Goal: Transaction & Acquisition: Purchase product/service

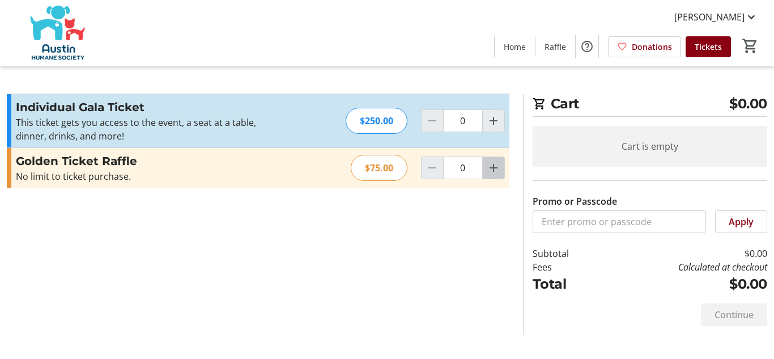
click at [491, 168] on mat-icon "Increment by one" at bounding box center [494, 168] width 14 height 14
type input "1"
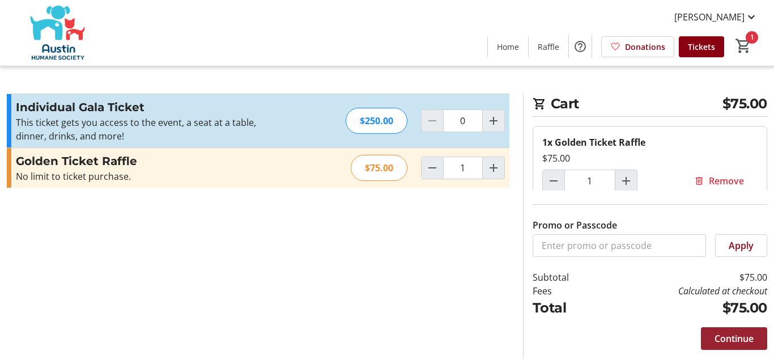
click at [725, 337] on span "Continue" at bounding box center [734, 338] width 39 height 14
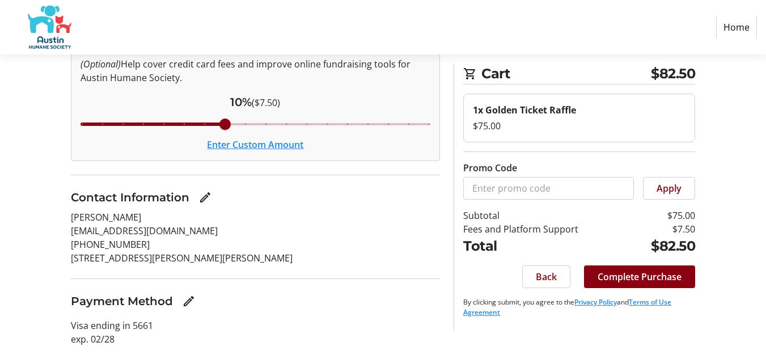
scroll to position [104, 0]
click at [619, 278] on span "Complete Purchase" at bounding box center [639, 277] width 84 height 14
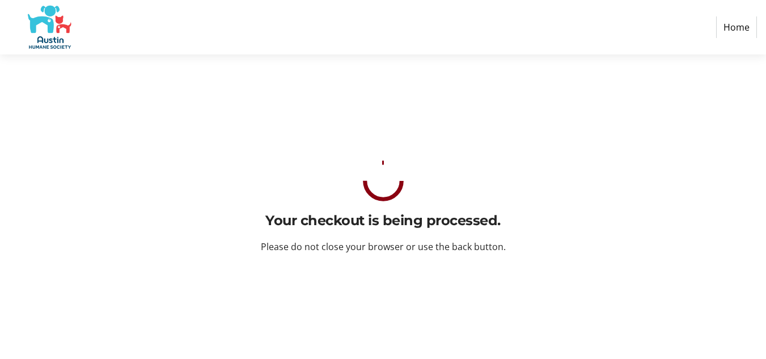
scroll to position [0, 0]
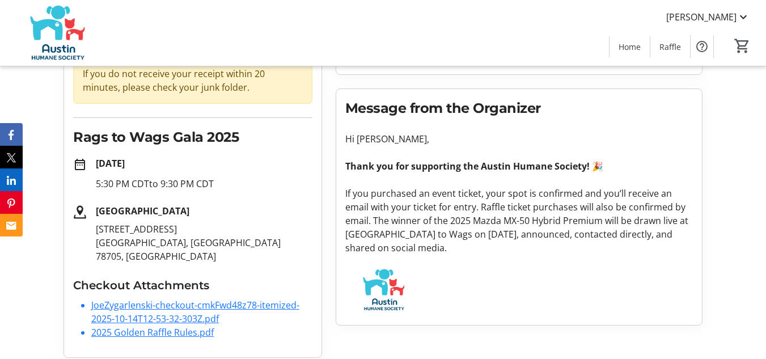
scroll to position [126, 0]
